Goal: Task Accomplishment & Management: Complete application form

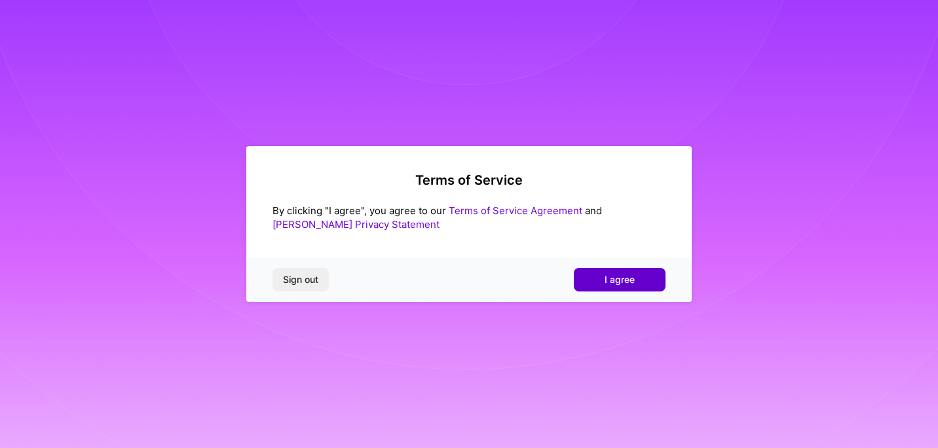
click at [636, 278] on button "I agree" at bounding box center [620, 280] width 92 height 24
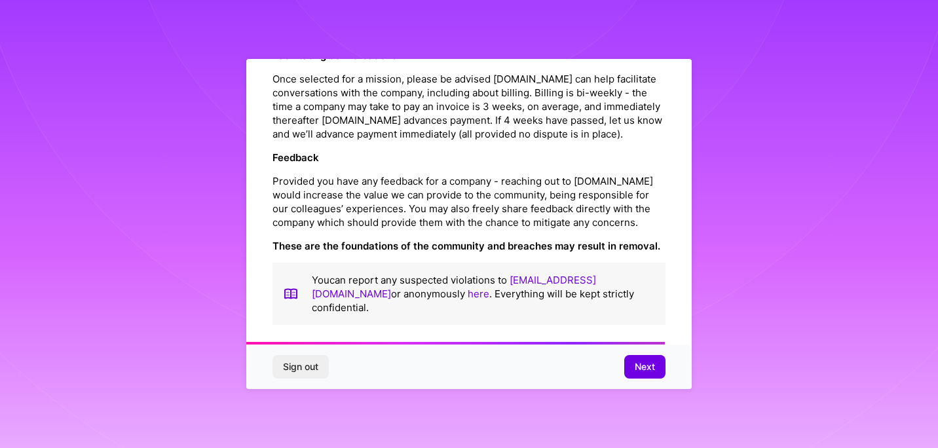
scroll to position [1527, 0]
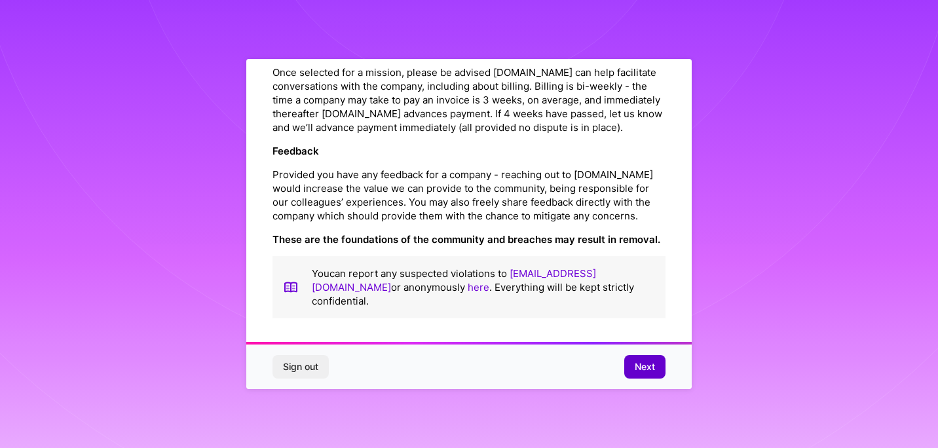
click at [646, 363] on span "Next" at bounding box center [645, 366] width 20 height 13
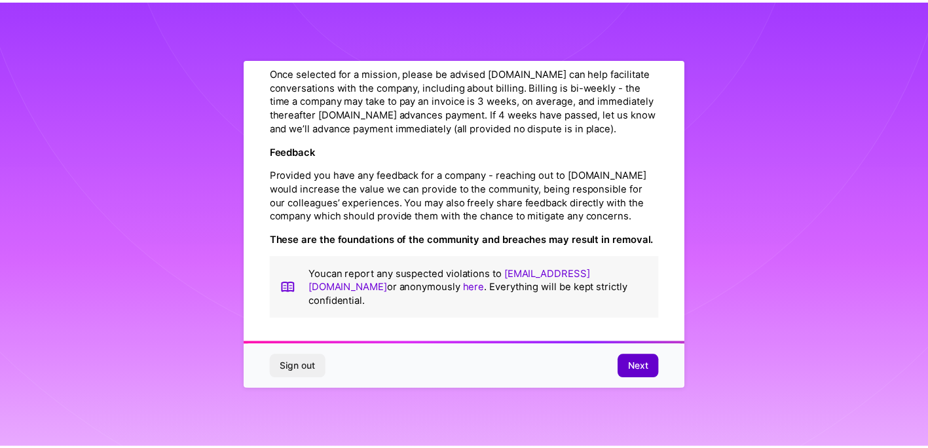
scroll to position [24, 0]
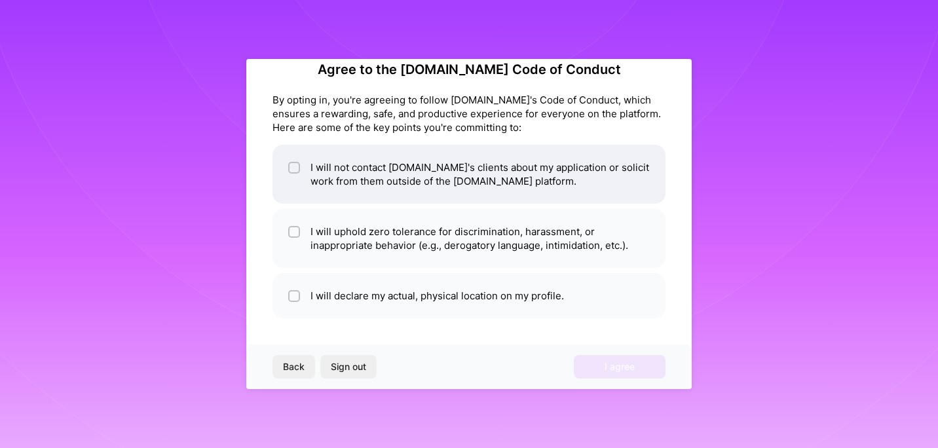
click at [294, 161] on span at bounding box center [294, 175] width 12 height 28
checkbox input "true"
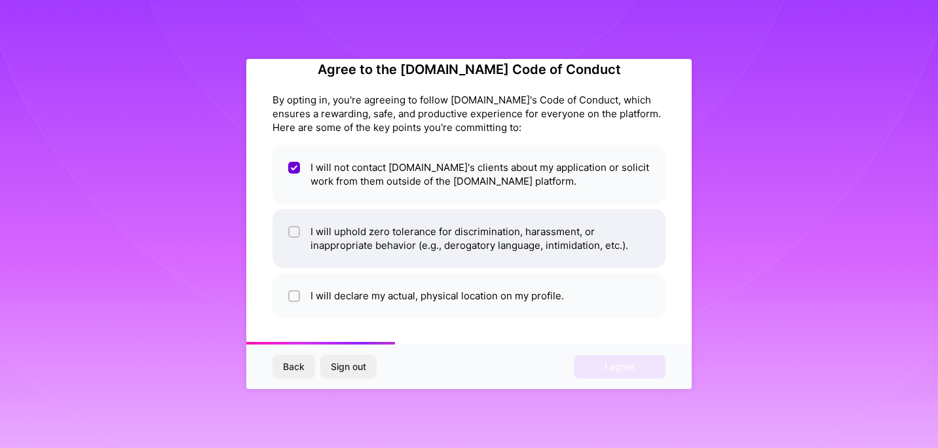
click at [295, 228] on input "checkbox" at bounding box center [295, 232] width 9 height 9
checkbox input "true"
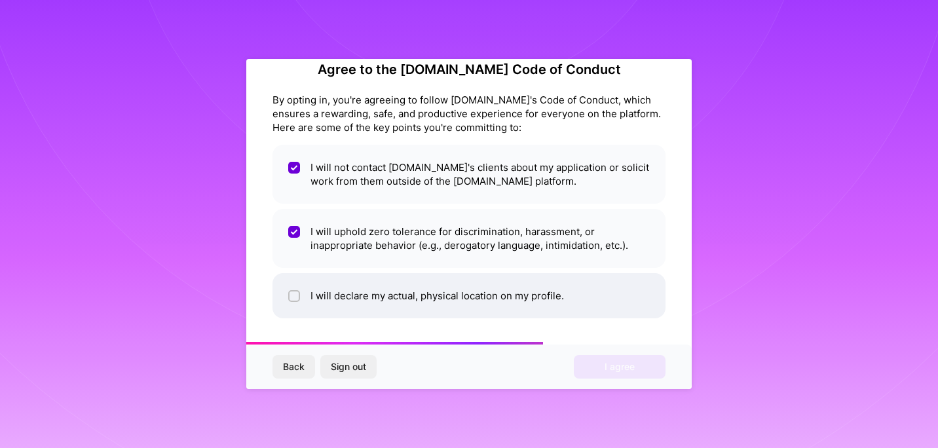
click at [290, 308] on li "I will declare my actual, physical location on my profile." at bounding box center [469, 295] width 393 height 45
checkbox input "true"
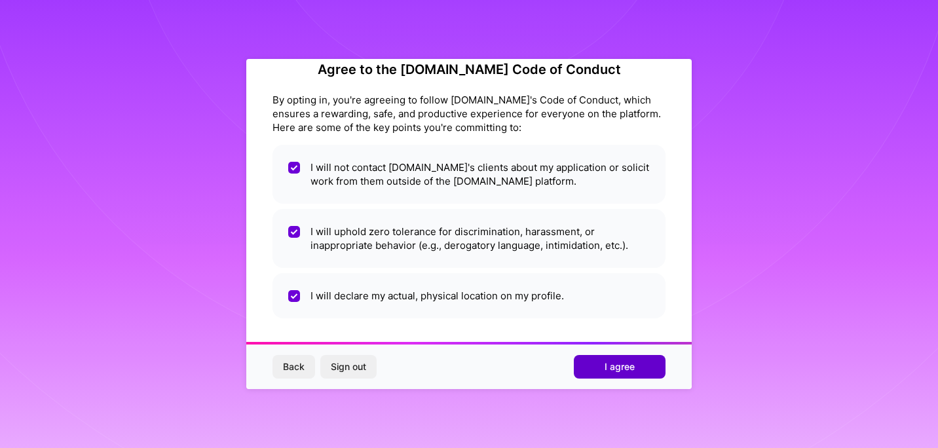
click at [624, 370] on span "I agree" at bounding box center [620, 366] width 30 height 13
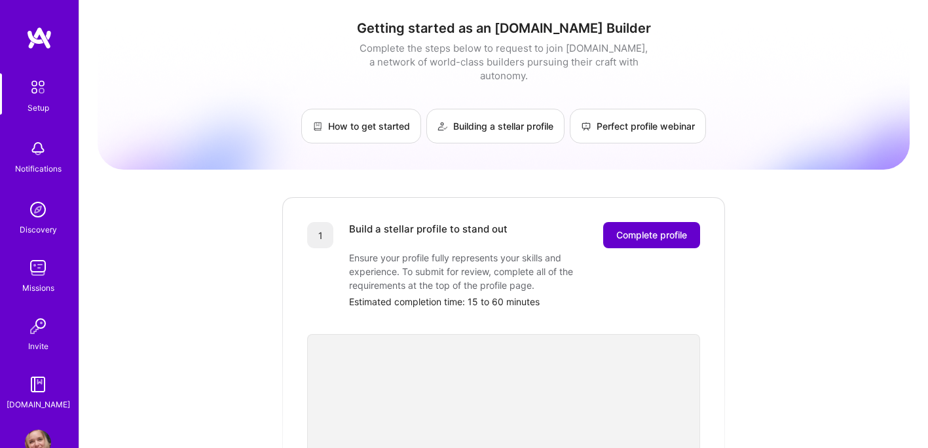
click at [654, 222] on button "Complete profile" at bounding box center [651, 235] width 97 height 26
